Goal: Task Accomplishment & Management: Manage account settings

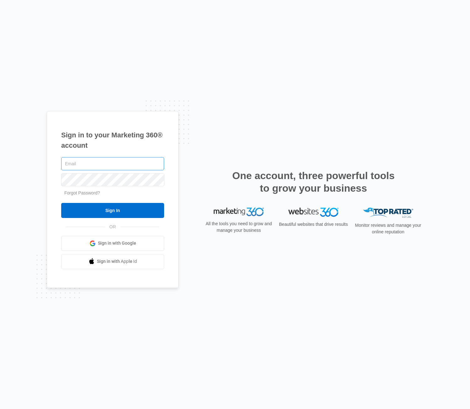
type input "[PERSON_NAME][EMAIL_ADDRESS][PERSON_NAME][DOMAIN_NAME]"
click at [140, 219] on div "[PERSON_NAME][EMAIL_ADDRESS][PERSON_NAME][DOMAIN_NAME] Forgot Password? Sign In…" at bounding box center [112, 212] width 103 height 113
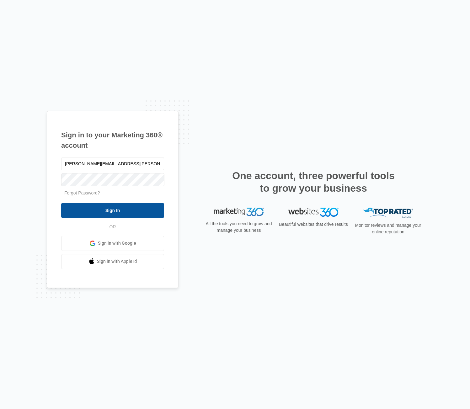
click at [132, 207] on input "Sign In" at bounding box center [112, 210] width 103 height 15
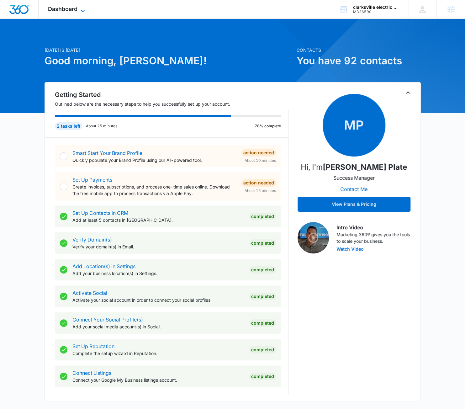
click at [76, 6] on span "Dashboard" at bounding box center [62, 9] width 29 height 7
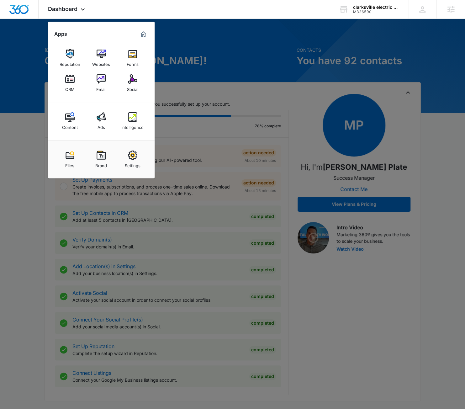
click at [189, 60] on div at bounding box center [232, 204] width 465 height 409
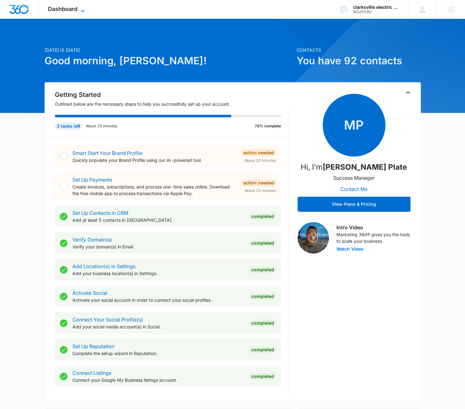
click at [74, 7] on span "Dashboard" at bounding box center [62, 9] width 29 height 7
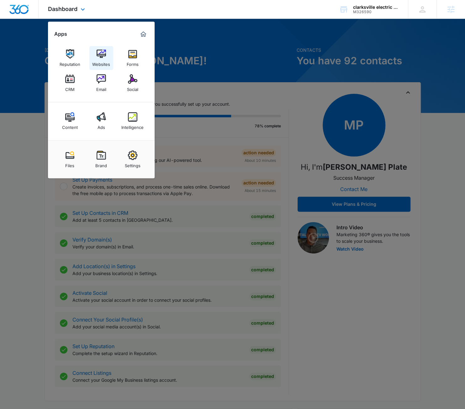
click at [98, 54] on img at bounding box center [101, 53] width 9 height 9
